Goal: Task Accomplishment & Management: Use online tool/utility

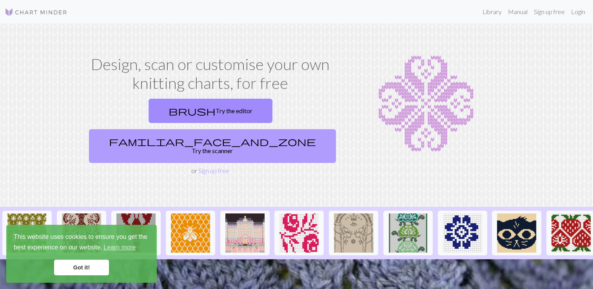
click at [273, 129] on link "familiar_face_and_zone Try the scanner" at bounding box center [212, 146] width 247 height 34
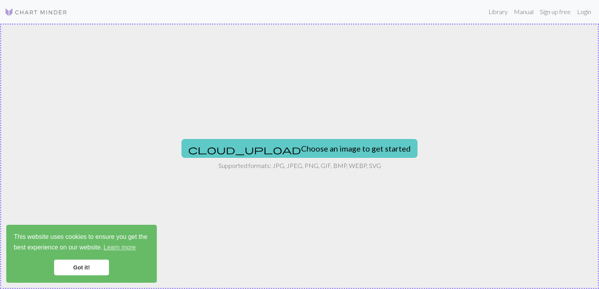
click at [282, 144] on button "cloud_upload Choose an image to get started" at bounding box center [300, 148] width 236 height 19
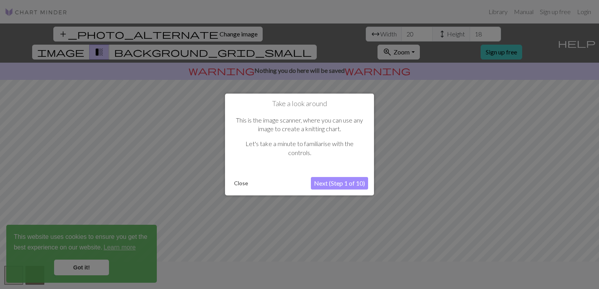
click at [337, 184] on button "Next (Step 1 of 10)" at bounding box center [339, 183] width 57 height 13
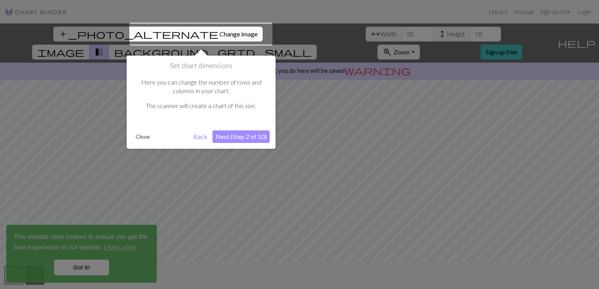
click at [230, 138] on button "Next (Step 2 of 10)" at bounding box center [241, 137] width 57 height 13
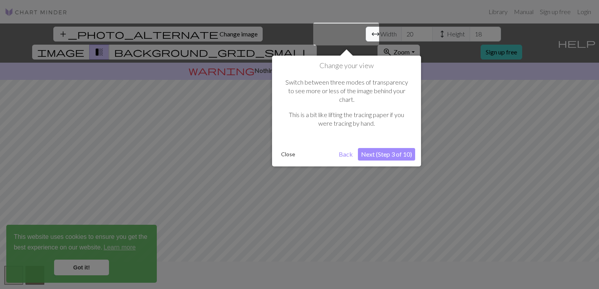
click at [399, 148] on button "Next (Step 3 of 10)" at bounding box center [386, 154] width 57 height 13
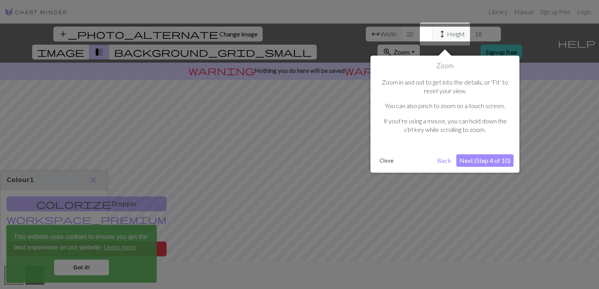
click at [487, 164] on button "Next (Step 4 of 10)" at bounding box center [485, 161] width 57 height 13
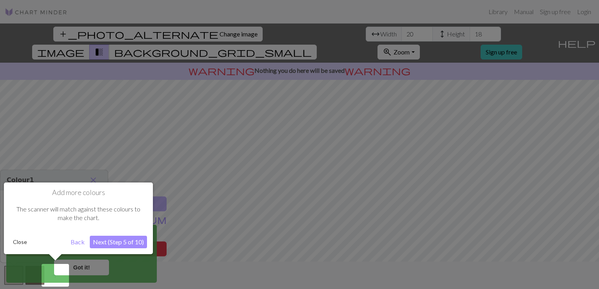
click at [114, 248] on button "Next (Step 5 of 10)" at bounding box center [118, 242] width 57 height 13
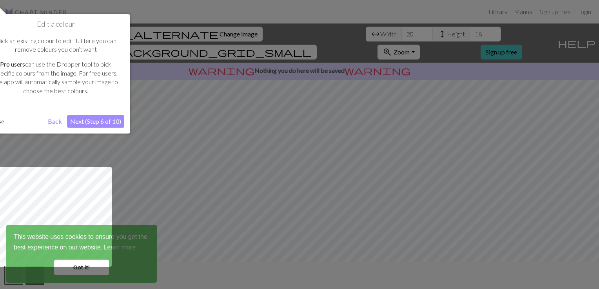
click at [96, 124] on button "Next (Step 6 of 10)" at bounding box center [95, 121] width 57 height 13
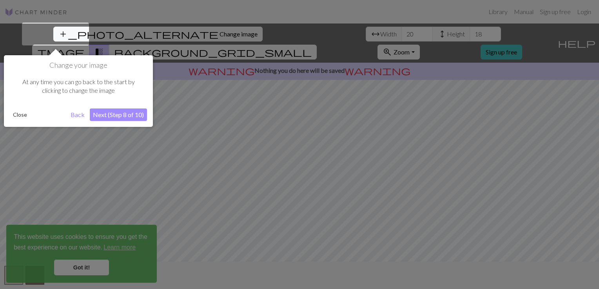
click at [121, 111] on button "Next (Step 8 of 10)" at bounding box center [118, 115] width 57 height 13
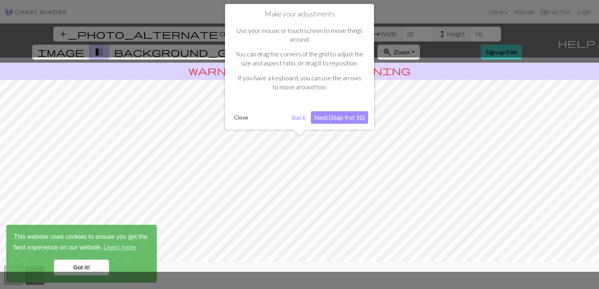
click at [343, 117] on button "Next (Step 9 of 10)" at bounding box center [339, 117] width 57 height 13
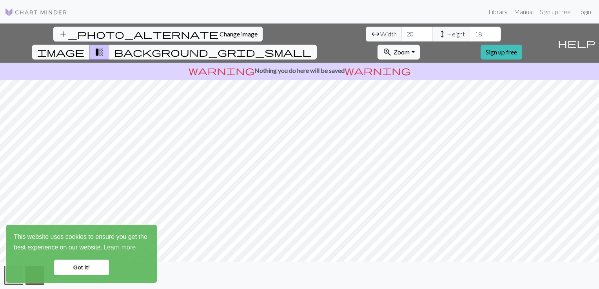
click at [74, 264] on link "Got it!" at bounding box center [81, 268] width 55 height 16
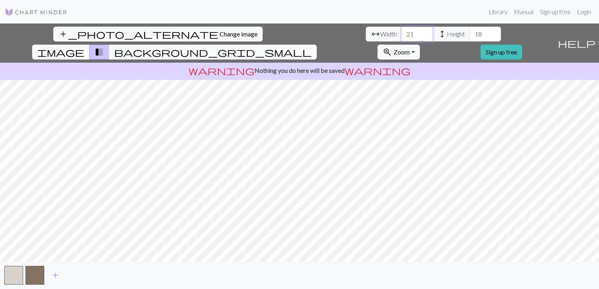
click at [402, 32] on input "21" at bounding box center [417, 34] width 31 height 15
click at [402, 32] on input "22" at bounding box center [417, 34] width 31 height 15
click at [402, 32] on input "23" at bounding box center [417, 34] width 31 height 15
click at [402, 32] on input "24" at bounding box center [417, 34] width 31 height 15
click at [402, 32] on input "25" at bounding box center [417, 34] width 31 height 15
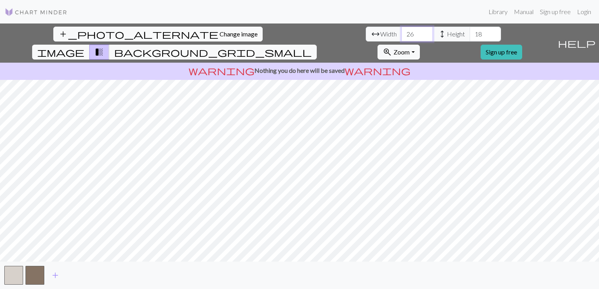
click at [402, 32] on input "26" at bounding box center [417, 34] width 31 height 15
click at [402, 32] on input "27" at bounding box center [417, 34] width 31 height 15
click at [402, 32] on input "28" at bounding box center [417, 34] width 31 height 15
click at [402, 32] on input "29" at bounding box center [417, 34] width 31 height 15
click at [402, 32] on input "30" at bounding box center [417, 34] width 31 height 15
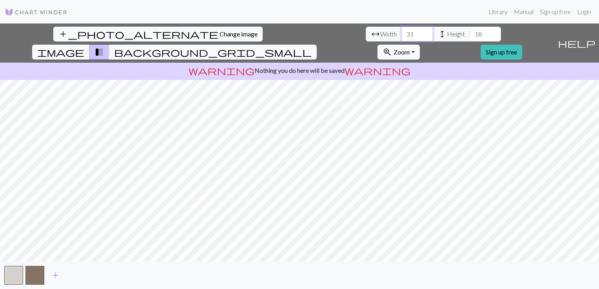
click at [402, 32] on input "31" at bounding box center [417, 34] width 31 height 15
click at [402, 32] on input "32" at bounding box center [417, 34] width 31 height 15
click at [402, 32] on input "33" at bounding box center [417, 34] width 31 height 15
click at [402, 32] on input "34" at bounding box center [417, 34] width 31 height 15
type input "35"
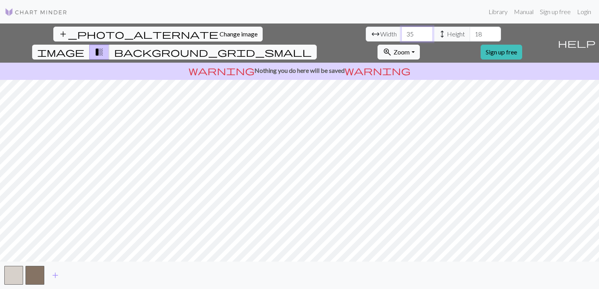
click at [402, 32] on input "35" at bounding box center [417, 34] width 31 height 15
click at [470, 33] on input "19" at bounding box center [485, 34] width 31 height 15
click at [470, 33] on input "20" at bounding box center [485, 34] width 31 height 15
click at [470, 33] on input "21" at bounding box center [485, 34] width 31 height 15
click at [470, 33] on input "22" at bounding box center [485, 34] width 31 height 15
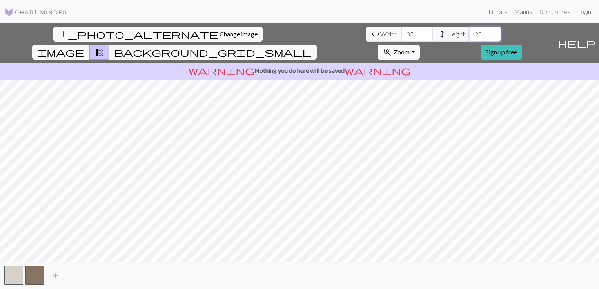
click at [470, 33] on input "23" at bounding box center [485, 34] width 31 height 15
click at [470, 33] on input "24" at bounding box center [485, 34] width 31 height 15
click at [470, 33] on input "25" at bounding box center [485, 34] width 31 height 15
click at [470, 33] on input "26" at bounding box center [485, 34] width 31 height 15
click at [470, 33] on input "27" at bounding box center [485, 34] width 31 height 15
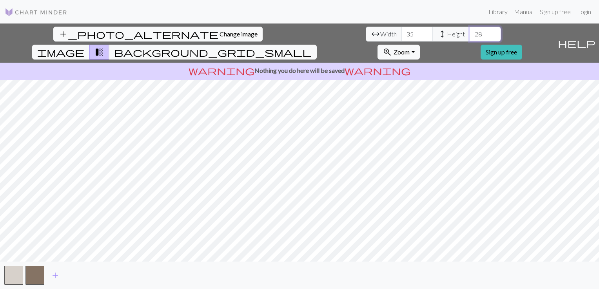
click at [470, 33] on input "28" at bounding box center [485, 34] width 31 height 15
click at [470, 33] on input "29" at bounding box center [485, 34] width 31 height 15
click at [470, 33] on input "30" at bounding box center [485, 34] width 31 height 15
click at [470, 33] on input "31" at bounding box center [485, 34] width 31 height 15
click at [470, 33] on input "32" at bounding box center [485, 34] width 31 height 15
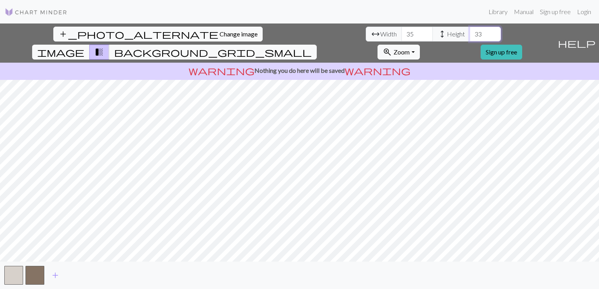
click at [470, 33] on input "33" at bounding box center [485, 34] width 31 height 15
click at [51, 274] on span "add" at bounding box center [55, 275] width 9 height 11
click at [72, 278] on span "add" at bounding box center [76, 275] width 9 height 11
click at [92, 278] on button "add" at bounding box center [98, 275] width 20 height 15
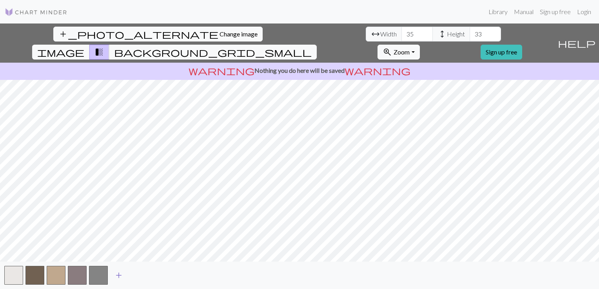
click at [120, 279] on span "add" at bounding box center [118, 275] width 9 height 11
click at [143, 276] on span "add" at bounding box center [139, 275] width 9 height 11
click at [166, 280] on span "add" at bounding box center [160, 275] width 9 height 11
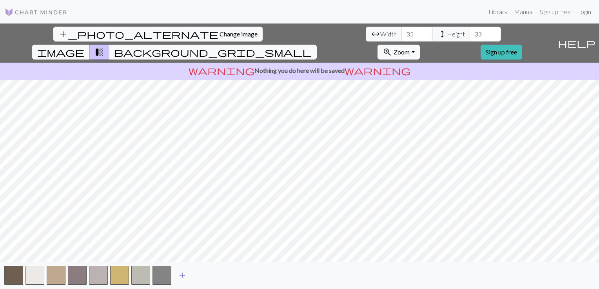
click at [184, 279] on span "add" at bounding box center [182, 275] width 9 height 11
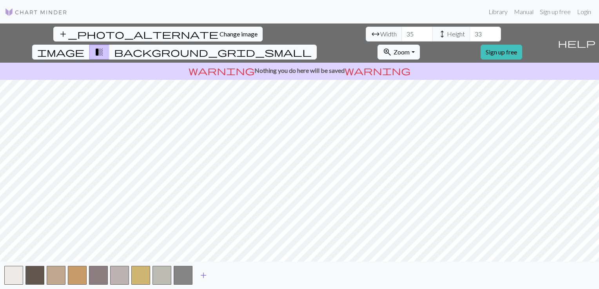
click at [205, 276] on span "add" at bounding box center [203, 275] width 9 height 11
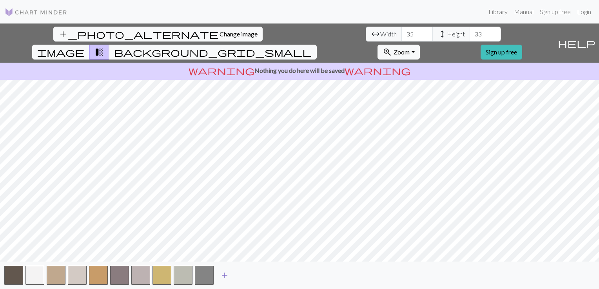
click at [223, 276] on span "add" at bounding box center [224, 275] width 9 height 11
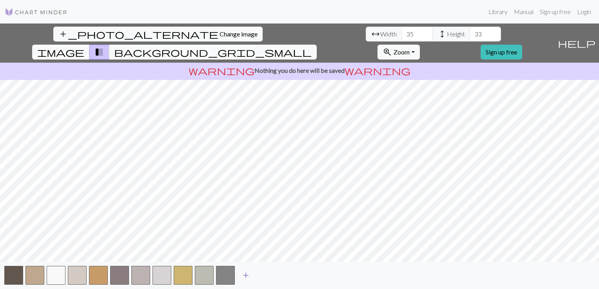
click at [245, 278] on span "add" at bounding box center [245, 275] width 9 height 11
click at [266, 278] on span "add" at bounding box center [266, 275] width 9 height 11
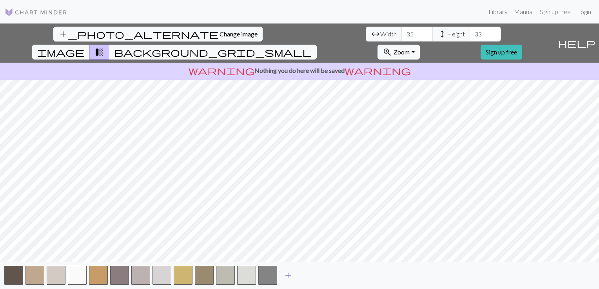
click at [287, 276] on span "add" at bounding box center [288, 275] width 9 height 11
click at [309, 276] on span "add" at bounding box center [309, 275] width 9 height 11
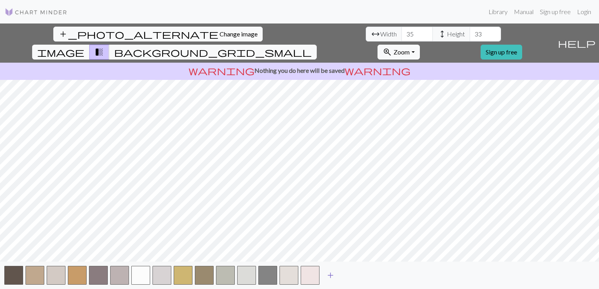
click at [329, 277] on span "add" at bounding box center [330, 275] width 9 height 11
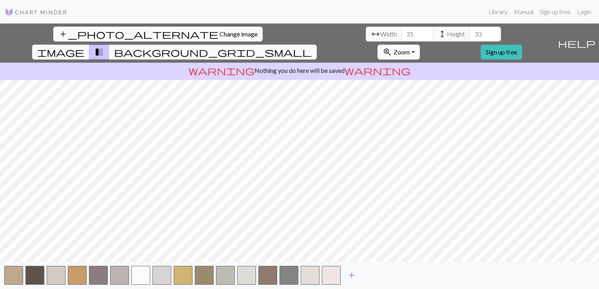
click at [356, 276] on span "add" at bounding box center [351, 275] width 9 height 11
click at [374, 278] on span "add" at bounding box center [372, 275] width 9 height 11
click at [470, 32] on input "34" at bounding box center [485, 34] width 31 height 15
click at [470, 32] on input "35" at bounding box center [485, 34] width 31 height 15
click at [470, 32] on input "36" at bounding box center [485, 34] width 31 height 15
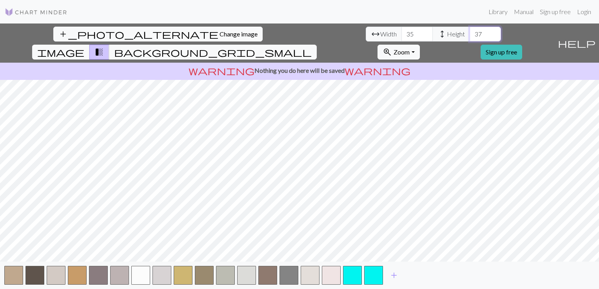
click at [470, 32] on input "37" at bounding box center [485, 34] width 31 height 15
click at [470, 32] on input "38" at bounding box center [485, 34] width 31 height 15
click at [470, 32] on input "39" at bounding box center [485, 34] width 31 height 15
click at [470, 32] on input "40" at bounding box center [485, 34] width 31 height 15
click at [470, 32] on input "41" at bounding box center [485, 34] width 31 height 15
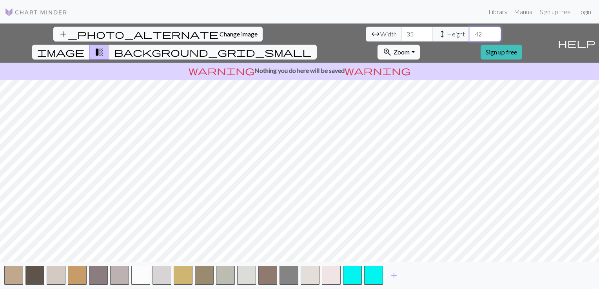
click at [470, 32] on input "42" at bounding box center [485, 34] width 31 height 15
click at [470, 32] on input "43" at bounding box center [485, 34] width 31 height 15
click at [470, 32] on input "44" at bounding box center [485, 34] width 31 height 15
click at [470, 32] on input "45" at bounding box center [485, 34] width 31 height 15
click at [470, 32] on input "46" at bounding box center [485, 34] width 31 height 15
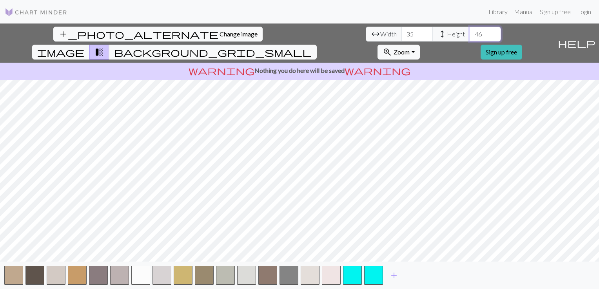
click at [470, 32] on input "47" at bounding box center [485, 34] width 31 height 15
click at [470, 32] on input "48" at bounding box center [485, 34] width 31 height 15
click at [470, 32] on input "49" at bounding box center [485, 34] width 31 height 15
click at [470, 32] on input "50" at bounding box center [485, 34] width 31 height 15
click at [470, 32] on input "51" at bounding box center [485, 34] width 31 height 15
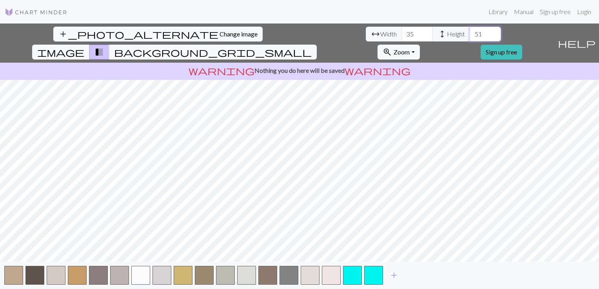
click at [470, 32] on input "52" at bounding box center [485, 34] width 31 height 15
click at [470, 32] on input "53" at bounding box center [485, 34] width 31 height 15
click at [470, 32] on input "54" at bounding box center [485, 34] width 31 height 15
click at [470, 32] on input "55" at bounding box center [485, 34] width 31 height 15
click at [470, 32] on input "56" at bounding box center [485, 34] width 31 height 15
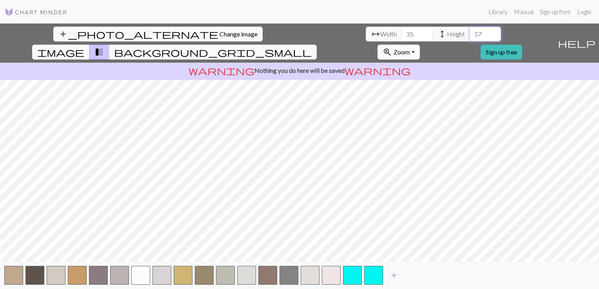
click at [470, 32] on input "57" at bounding box center [485, 34] width 31 height 15
click at [470, 32] on input "58" at bounding box center [485, 34] width 31 height 15
click at [470, 32] on input "59" at bounding box center [485, 34] width 31 height 15
click at [470, 32] on input "60" at bounding box center [485, 34] width 31 height 15
click at [470, 32] on input "61" at bounding box center [485, 34] width 31 height 15
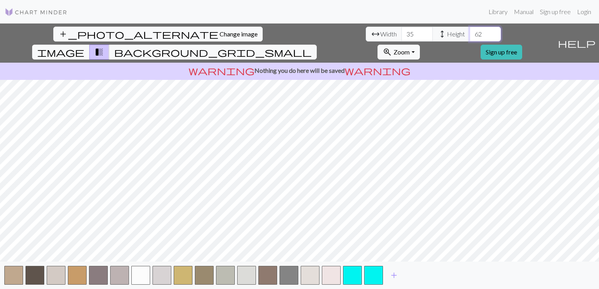
click at [470, 32] on input "62" at bounding box center [485, 34] width 31 height 15
click at [470, 32] on input "63" at bounding box center [485, 34] width 31 height 15
click at [470, 32] on input "64" at bounding box center [485, 34] width 31 height 15
click at [470, 32] on input "65" at bounding box center [485, 34] width 31 height 15
click at [470, 32] on input "66" at bounding box center [485, 34] width 31 height 15
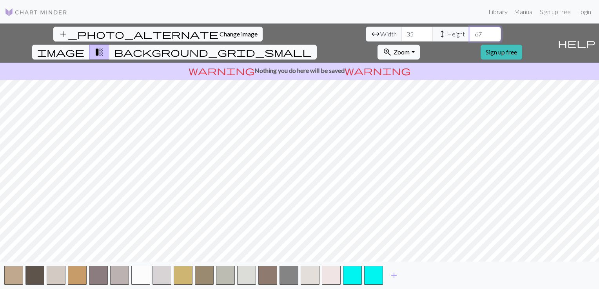
click at [470, 32] on input "67" at bounding box center [485, 34] width 31 height 15
click at [470, 32] on input "68" at bounding box center [485, 34] width 31 height 15
click at [470, 32] on input "69" at bounding box center [485, 34] width 31 height 15
click at [470, 32] on input "70" at bounding box center [485, 34] width 31 height 15
click at [470, 32] on input "71" at bounding box center [485, 34] width 31 height 15
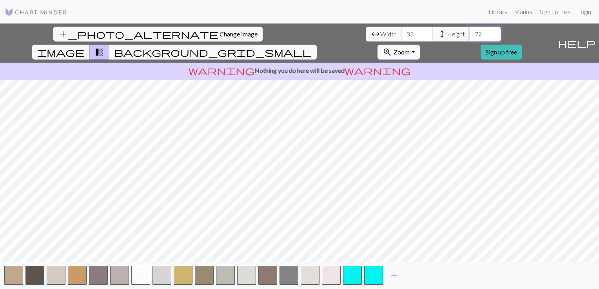
click at [470, 32] on input "72" at bounding box center [485, 34] width 31 height 15
click at [470, 32] on input "73" at bounding box center [485, 34] width 31 height 15
click at [470, 32] on input "74" at bounding box center [485, 34] width 31 height 15
click at [470, 32] on input "75" at bounding box center [485, 34] width 31 height 15
click at [470, 32] on input "76" at bounding box center [485, 34] width 31 height 15
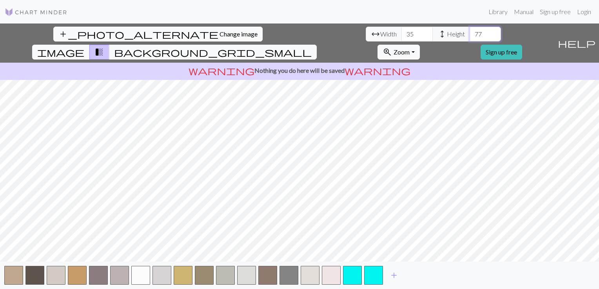
click at [470, 32] on input "77" at bounding box center [485, 34] width 31 height 15
click at [470, 32] on input "78" at bounding box center [485, 34] width 31 height 15
click at [470, 32] on input "79" at bounding box center [485, 34] width 31 height 15
click at [470, 32] on input "80" at bounding box center [485, 34] width 31 height 15
click at [470, 32] on input "81" at bounding box center [485, 34] width 31 height 15
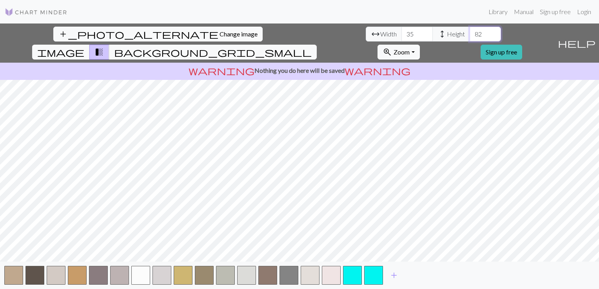
click at [470, 32] on input "82" at bounding box center [485, 34] width 31 height 15
click at [470, 32] on input "83" at bounding box center [485, 34] width 31 height 15
click at [470, 32] on input "84" at bounding box center [485, 34] width 31 height 15
click at [470, 32] on input "85" at bounding box center [485, 34] width 31 height 15
click at [470, 32] on input "86" at bounding box center [485, 34] width 31 height 15
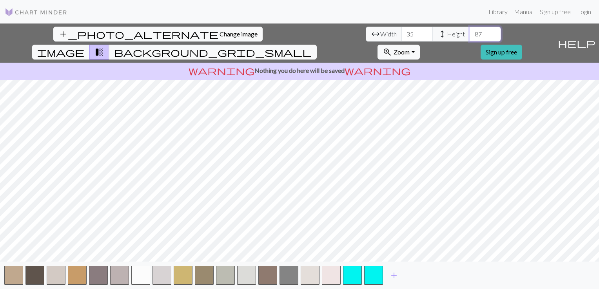
click at [470, 32] on input "87" at bounding box center [485, 34] width 31 height 15
click at [470, 32] on input "88" at bounding box center [485, 34] width 31 height 15
click at [470, 32] on input "89" at bounding box center [485, 34] width 31 height 15
click at [470, 32] on input "90" at bounding box center [485, 34] width 31 height 15
click at [470, 32] on input "91" at bounding box center [485, 34] width 31 height 15
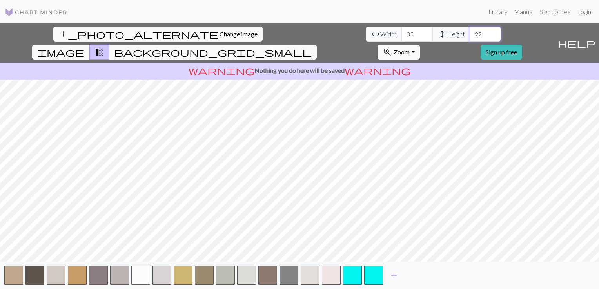
click at [470, 32] on input "92" at bounding box center [485, 34] width 31 height 15
click at [470, 32] on input "93" at bounding box center [485, 34] width 31 height 15
click at [470, 32] on input "94" at bounding box center [485, 34] width 31 height 15
click at [470, 32] on input "95" at bounding box center [485, 34] width 31 height 15
click at [470, 32] on input "96" at bounding box center [485, 34] width 31 height 15
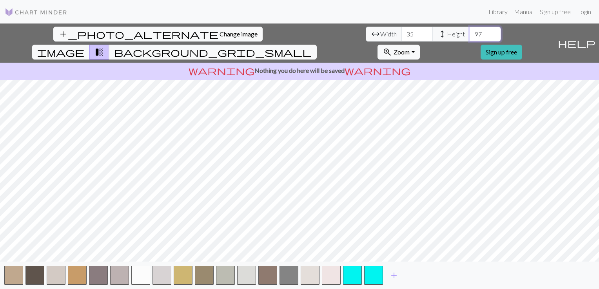
click at [470, 32] on input "97" at bounding box center [485, 34] width 31 height 15
click at [470, 32] on input "98" at bounding box center [485, 34] width 31 height 15
click at [470, 32] on input "99" at bounding box center [485, 34] width 31 height 15
type input "100"
click at [470, 32] on input "100" at bounding box center [485, 34] width 31 height 15
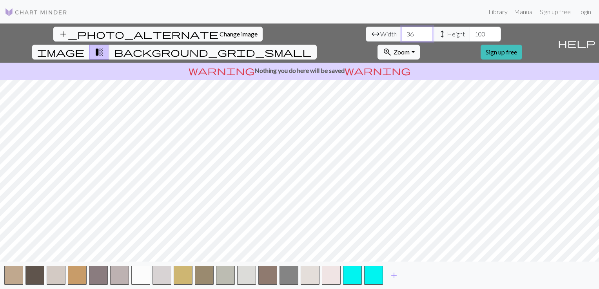
click at [402, 32] on input "36" at bounding box center [417, 34] width 31 height 15
click at [402, 32] on input "37" at bounding box center [417, 34] width 31 height 15
click at [402, 32] on input "38" at bounding box center [417, 34] width 31 height 15
click at [402, 32] on input "39" at bounding box center [417, 34] width 31 height 15
click at [402, 32] on input "40" at bounding box center [417, 34] width 31 height 15
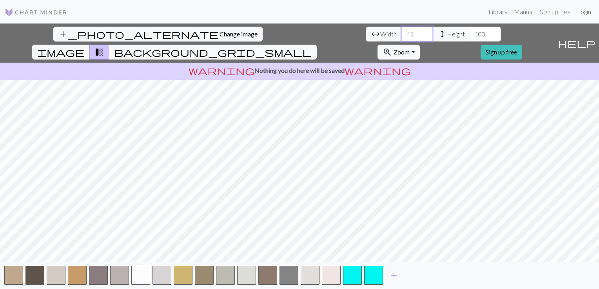
click at [402, 32] on input "41" at bounding box center [417, 34] width 31 height 15
click at [402, 32] on input "42" at bounding box center [417, 34] width 31 height 15
click at [402, 32] on input "43" at bounding box center [417, 34] width 31 height 15
click at [402, 32] on input "44" at bounding box center [417, 34] width 31 height 15
click at [402, 32] on input "45" at bounding box center [417, 34] width 31 height 15
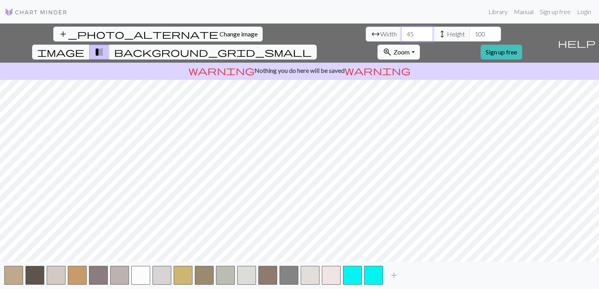
click at [402, 32] on input "45" at bounding box center [417, 34] width 31 height 15
type input "4"
type input "100"
click at [392, 275] on span "add" at bounding box center [393, 275] width 9 height 11
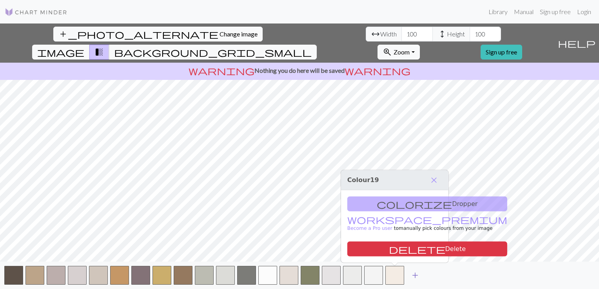
click at [413, 279] on span "add" at bounding box center [415, 275] width 9 height 11
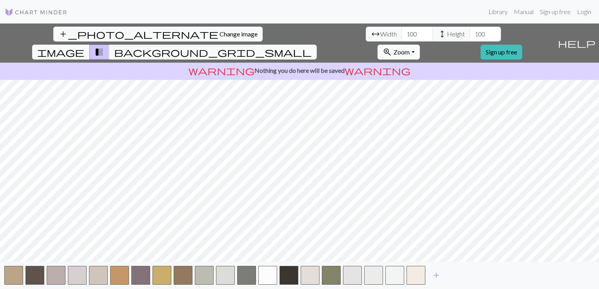
click at [84, 47] on span "image" at bounding box center [60, 52] width 47 height 11
click at [109, 45] on button "transition_fade" at bounding box center [99, 52] width 20 height 15
click at [312, 47] on span "background_grid_small" at bounding box center [213, 52] width 198 height 11
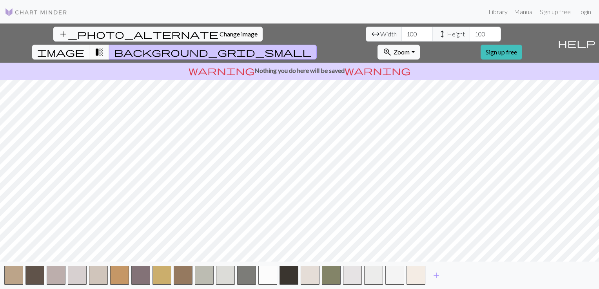
click at [104, 47] on span "transition_fade" at bounding box center [99, 52] width 9 height 11
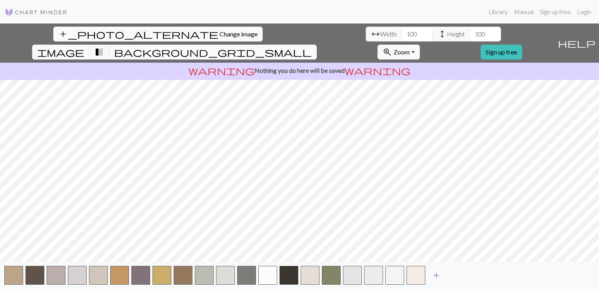
click at [439, 281] on span "add" at bounding box center [436, 275] width 9 height 11
click at [454, 274] on span "add" at bounding box center [457, 275] width 9 height 11
click at [476, 280] on span "add" at bounding box center [478, 275] width 9 height 11
click at [500, 278] on span "add" at bounding box center [499, 275] width 9 height 11
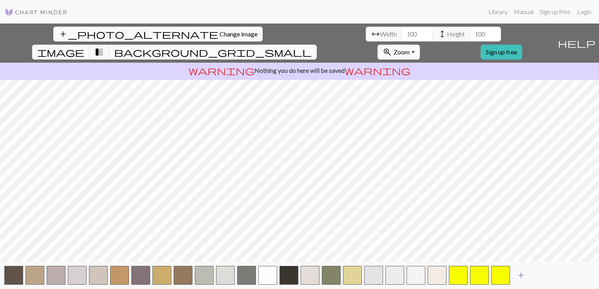
click at [520, 276] on span "add" at bounding box center [521, 275] width 9 height 11
click at [542, 277] on span "add" at bounding box center [542, 275] width 9 height 11
click at [567, 272] on span "add" at bounding box center [563, 275] width 9 height 11
click at [588, 274] on span "add" at bounding box center [584, 275] width 9 height 11
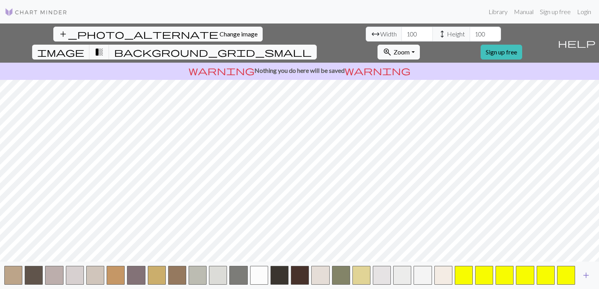
click at [588, 274] on span "add" at bounding box center [586, 275] width 9 height 11
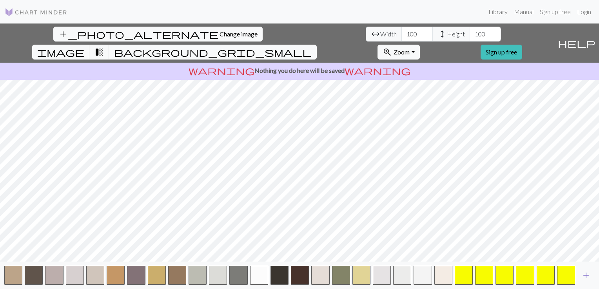
click at [588, 274] on span "add" at bounding box center [586, 275] width 9 height 11
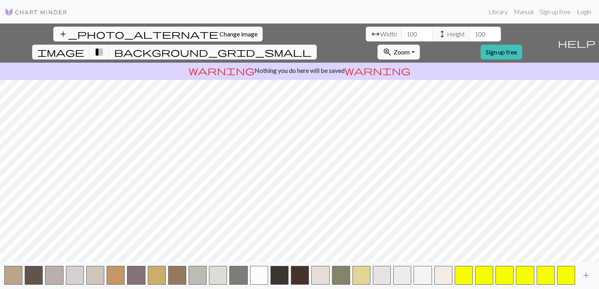
click at [588, 274] on span "add" at bounding box center [586, 275] width 9 height 11
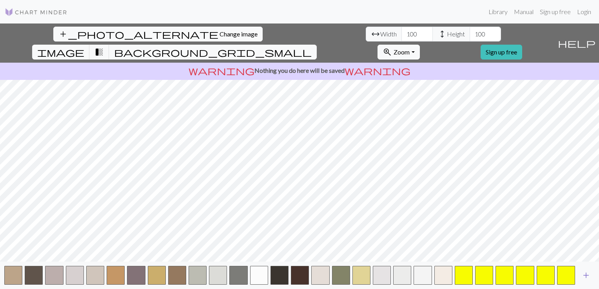
click at [588, 274] on span "add" at bounding box center [586, 275] width 9 height 11
click at [470, 31] on input "101" at bounding box center [485, 34] width 31 height 15
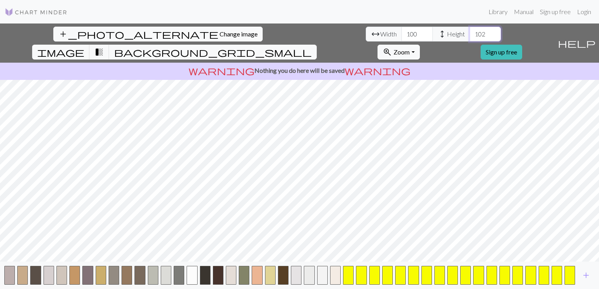
click at [470, 31] on input "102" at bounding box center [485, 34] width 31 height 15
click at [470, 31] on input "103" at bounding box center [485, 34] width 31 height 15
click at [470, 31] on input "104" at bounding box center [485, 34] width 31 height 15
click at [470, 31] on input "105" at bounding box center [485, 34] width 31 height 15
type input "1"
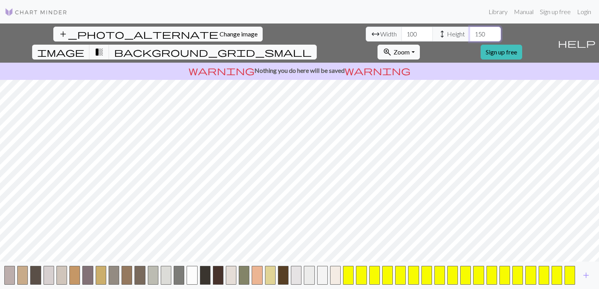
type input "150"
click at [301, 265] on div "add_photo_alternate Change image arrow_range Width 100 height Height 150 image …" at bounding box center [299, 157] width 599 height 266
click at [470, 30] on input "150" at bounding box center [485, 34] width 31 height 15
click at [402, 31] on input "100" at bounding box center [417, 34] width 31 height 15
type input "150"
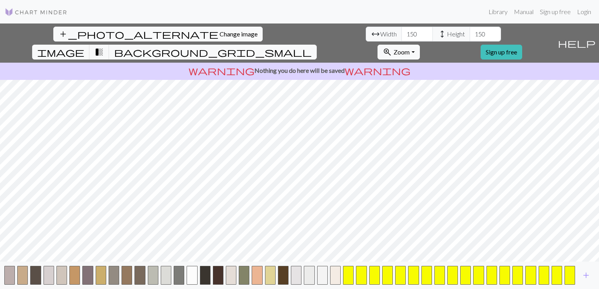
click at [589, 38] on span "help" at bounding box center [577, 43] width 38 height 11
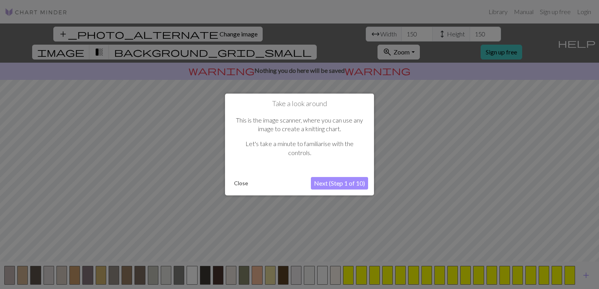
click at [237, 184] on button "Close" at bounding box center [241, 184] width 20 height 12
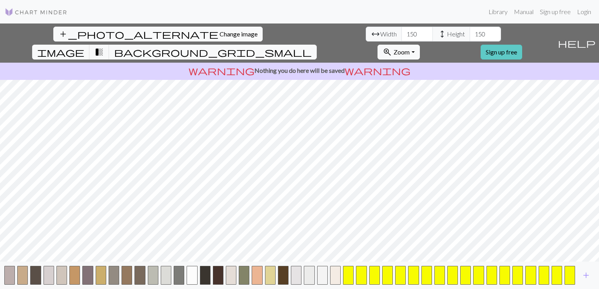
click at [522, 45] on link "Sign up free" at bounding box center [502, 52] width 42 height 15
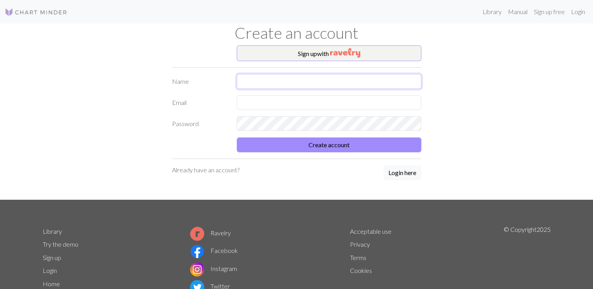
click at [313, 87] on input "text" at bounding box center [329, 81] width 185 height 15
type input "[PERSON_NAME]"
click at [296, 104] on input "text" at bounding box center [329, 102] width 185 height 15
type input "[EMAIL_ADDRESS][DOMAIN_NAME]"
click at [237, 138] on button "Create account" at bounding box center [329, 145] width 185 height 15
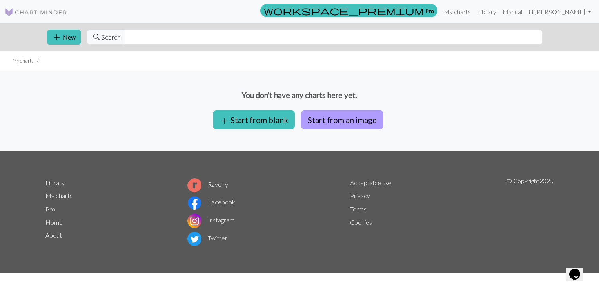
click at [317, 124] on button "Start from an image" at bounding box center [342, 120] width 82 height 19
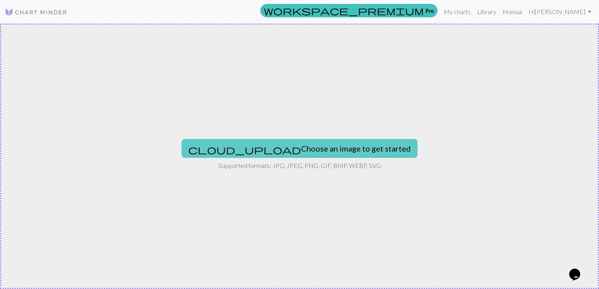
click at [287, 146] on button "cloud_upload Choose an image to get started" at bounding box center [300, 148] width 236 height 19
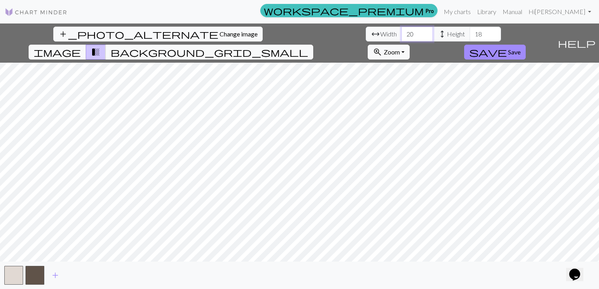
click at [402, 33] on input "20" at bounding box center [417, 34] width 31 height 15
type input "2"
type input "100"
click at [470, 33] on input "18" at bounding box center [485, 34] width 31 height 15
type input "1"
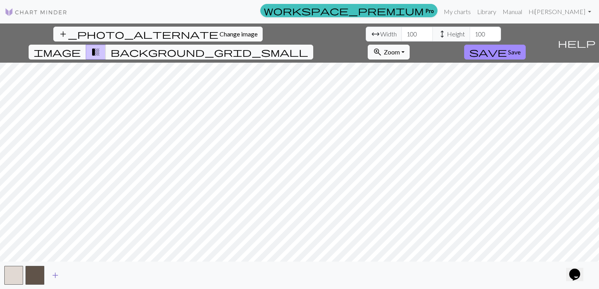
click at [58, 278] on span "add" at bounding box center [55, 275] width 9 height 11
click at [74, 278] on span "add" at bounding box center [76, 275] width 9 height 11
click at [95, 278] on span "add" at bounding box center [97, 275] width 9 height 11
click at [120, 277] on span "add" at bounding box center [118, 275] width 9 height 11
click at [146, 273] on button "add" at bounding box center [140, 275] width 20 height 15
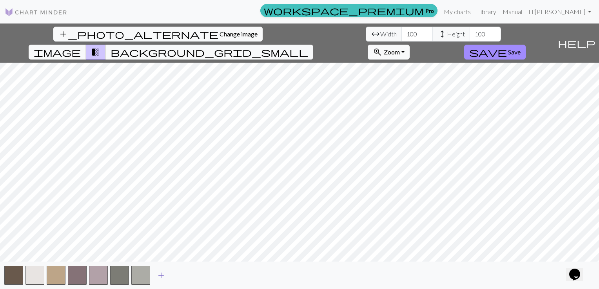
click at [163, 275] on span "add" at bounding box center [160, 275] width 9 height 11
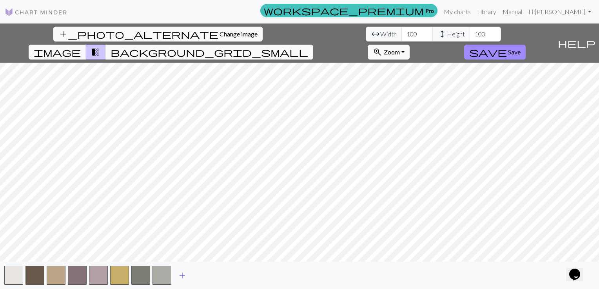
click at [186, 276] on span "add" at bounding box center [182, 275] width 9 height 11
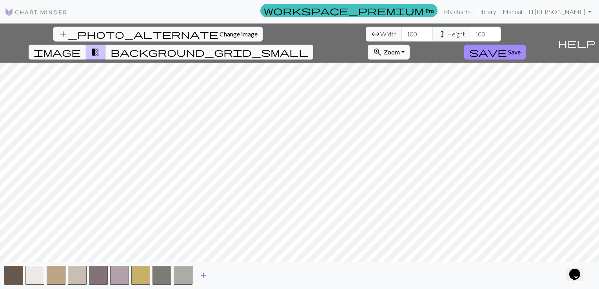
click at [202, 276] on span "add" at bounding box center [203, 275] width 9 height 11
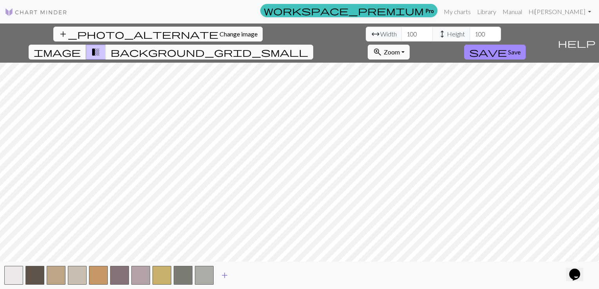
click at [220, 276] on span "add" at bounding box center [224, 275] width 9 height 11
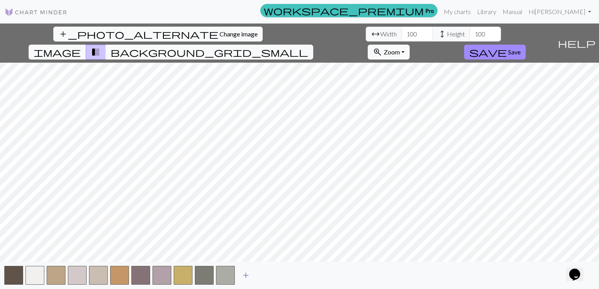
click at [248, 277] on span "add" at bounding box center [245, 275] width 9 height 11
click at [270, 276] on span "add" at bounding box center [266, 275] width 9 height 11
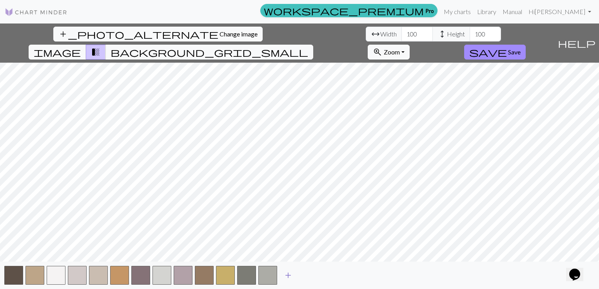
click at [292, 276] on span "add" at bounding box center [288, 275] width 9 height 11
click at [304, 274] on button "add" at bounding box center [310, 275] width 20 height 15
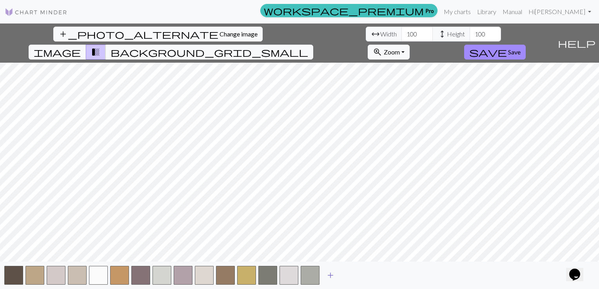
click at [335, 279] on span "add" at bounding box center [330, 275] width 9 height 11
click at [352, 278] on span "add" at bounding box center [351, 275] width 9 height 11
click at [375, 277] on span "add" at bounding box center [372, 275] width 9 height 11
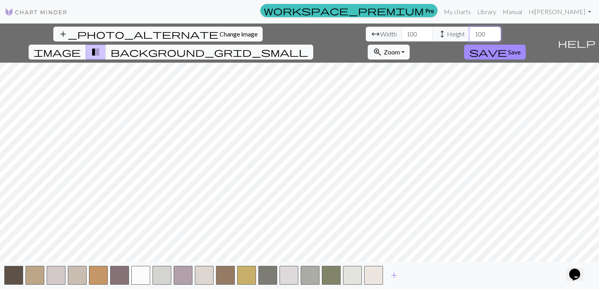
click at [470, 35] on input "100" at bounding box center [485, 34] width 31 height 15
type input "1"
type input "125"
click at [391, 274] on span "add" at bounding box center [393, 275] width 9 height 11
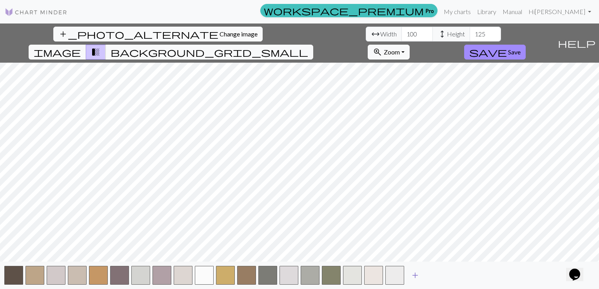
click at [419, 277] on span "add" at bounding box center [415, 275] width 9 height 11
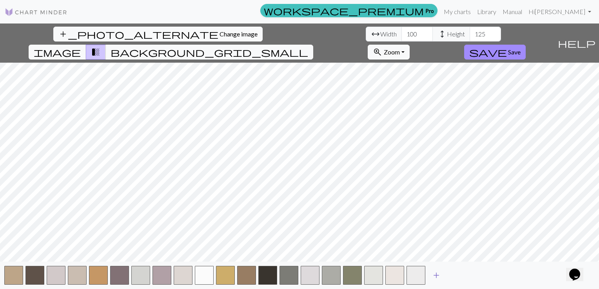
click at [435, 278] on span "add" at bounding box center [436, 275] width 9 height 11
click at [460, 276] on span "add" at bounding box center [457, 275] width 9 height 11
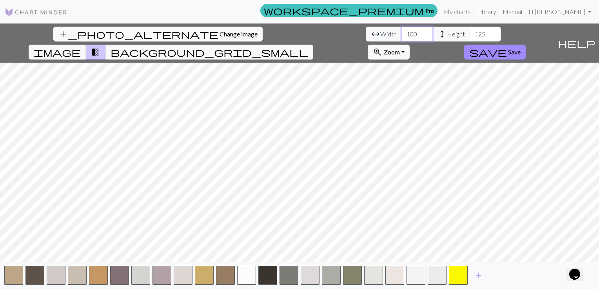
click at [402, 32] on input "100" at bounding box center [417, 34] width 31 height 15
type input "1"
type input "125"
click at [306, 268] on div "add_photo_alternate Change image arrow_range Width 125 height Height 125 image …" at bounding box center [299, 157] width 599 height 266
click at [81, 47] on span "image" at bounding box center [57, 52] width 47 height 11
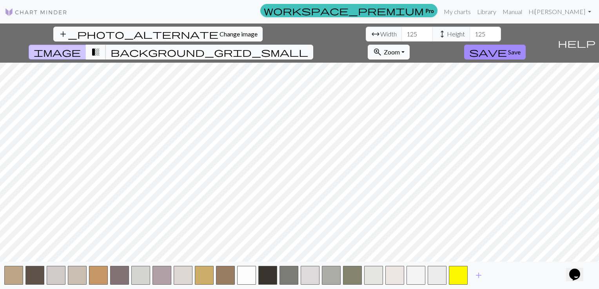
click at [100, 47] on span "transition_fade" at bounding box center [95, 52] width 9 height 11
click at [470, 37] on input "125" at bounding box center [485, 34] width 31 height 15
type input "1"
type input "150"
click at [402, 35] on input "125" at bounding box center [417, 34] width 31 height 15
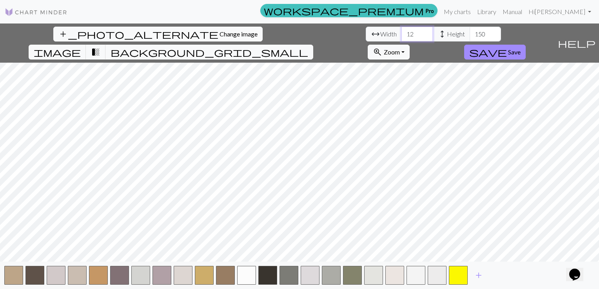
type input "1"
type input "150"
